Goal: Entertainment & Leisure: Consume media (video, audio)

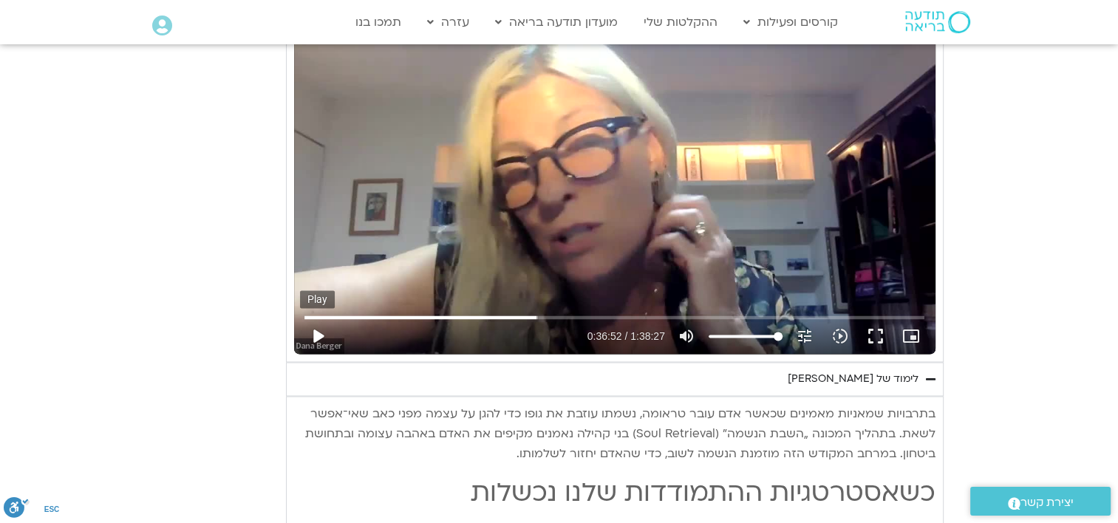
click at [319, 333] on button "play_arrow" at bounding box center [317, 336] width 35 height 35
click at [315, 331] on button "pause" at bounding box center [317, 336] width 35 height 35
click at [314, 333] on button "play_arrow" at bounding box center [317, 336] width 35 height 35
click at [583, 313] on input "Seek" at bounding box center [614, 317] width 620 height 9
click at [597, 313] on input "Seek" at bounding box center [614, 317] width 620 height 9
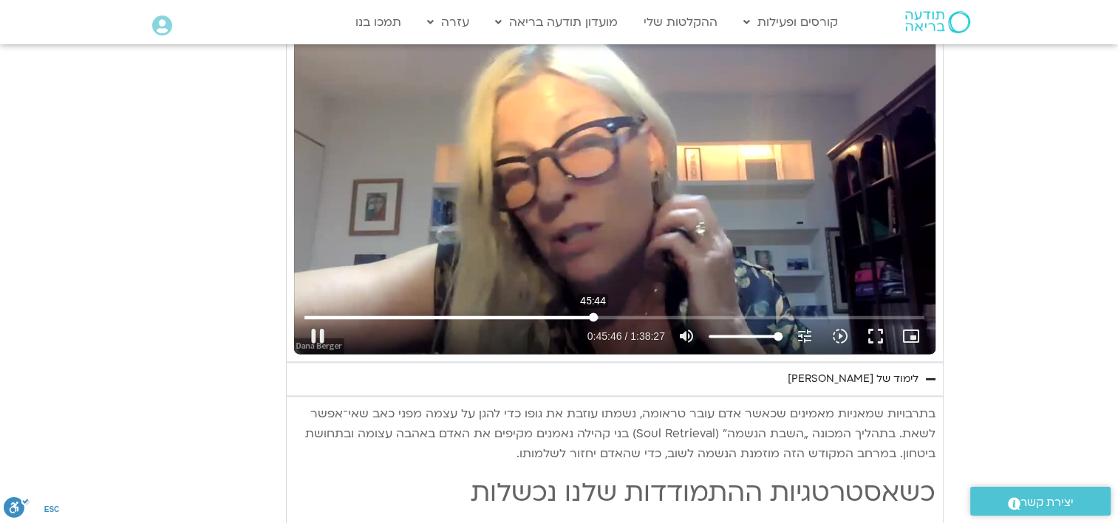
click at [593, 316] on input "Seek" at bounding box center [614, 317] width 620 height 9
click at [590, 315] on input "Seek" at bounding box center [614, 317] width 620 height 9
click at [590, 313] on input "Seek" at bounding box center [614, 317] width 620 height 9
click at [320, 331] on button "pause" at bounding box center [317, 336] width 35 height 35
type input "3750.817419"
